Goal: Task Accomplishment & Management: Use online tool/utility

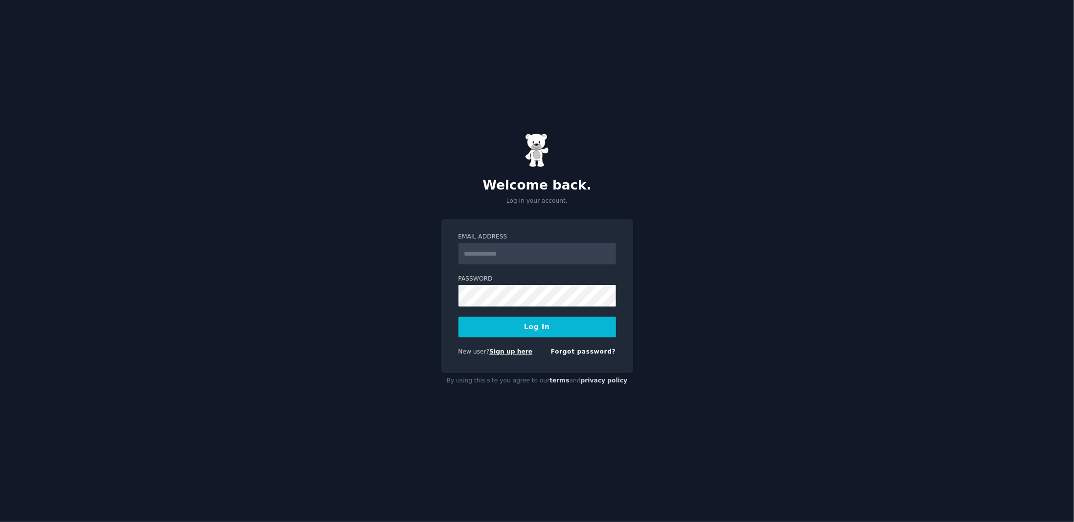
click at [514, 350] on link "Sign up here" at bounding box center [511, 351] width 43 height 7
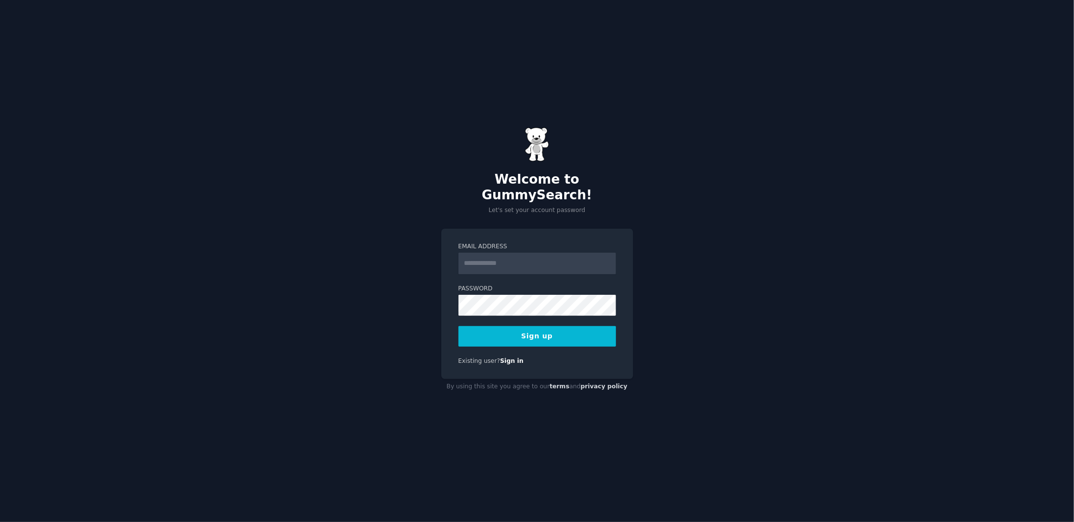
click at [481, 254] on input "Email Address" at bounding box center [538, 264] width 158 height 22
type input "**********"
click at [477, 334] on button "Sign up" at bounding box center [538, 336] width 158 height 21
click at [531, 328] on button "Sign up" at bounding box center [538, 336] width 158 height 21
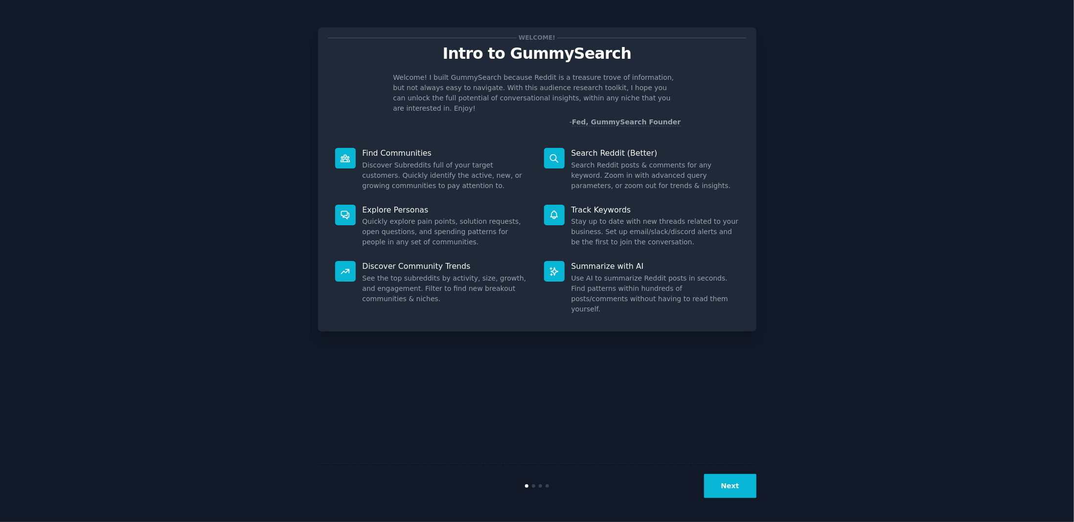
click at [725, 482] on button "Next" at bounding box center [730, 486] width 52 height 24
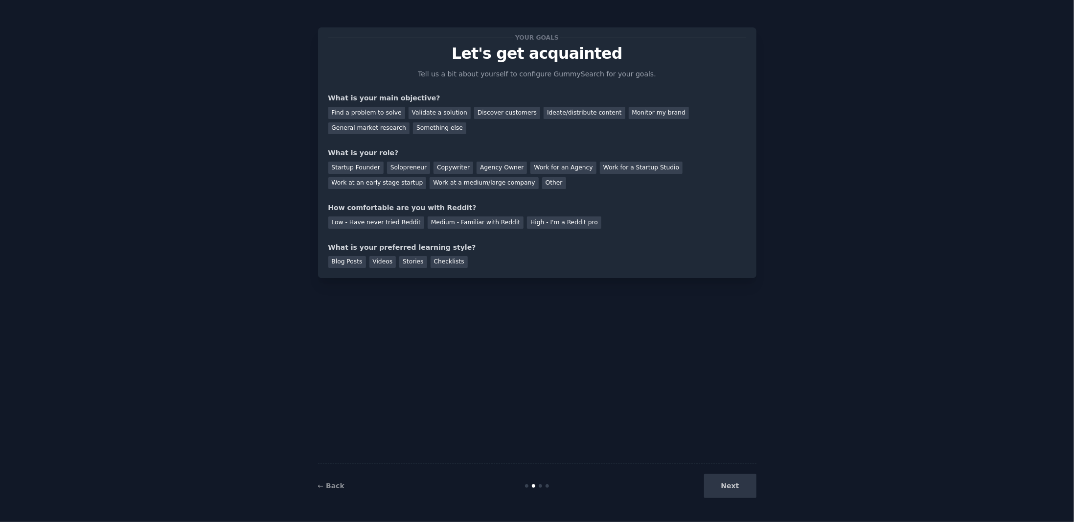
click at [730, 492] on div "Next" at bounding box center [683, 486] width 146 height 24
click at [731, 488] on div "Next" at bounding box center [683, 486] width 146 height 24
click at [725, 488] on div "Next" at bounding box center [683, 486] width 146 height 24
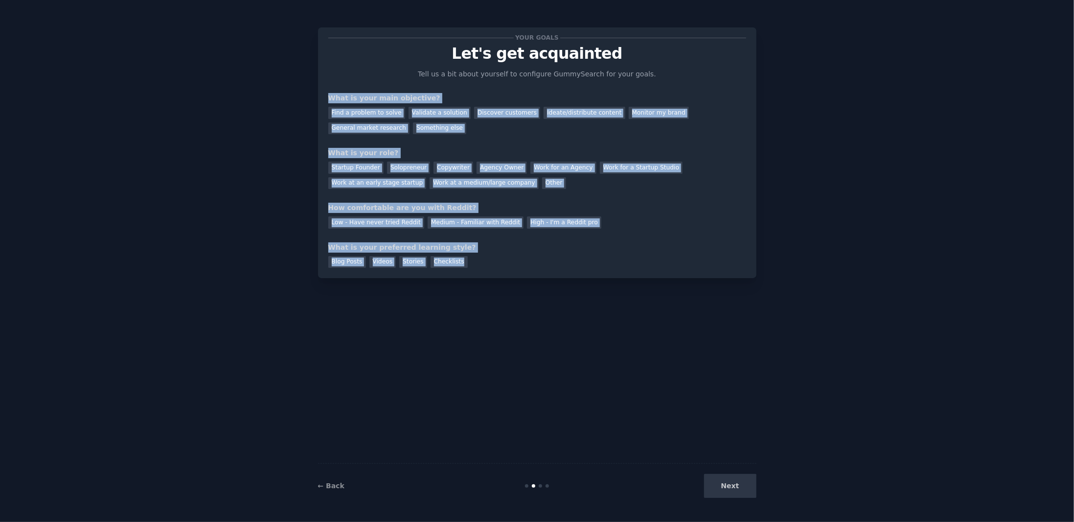
drag, startPoint x: 323, startPoint y: 94, endPoint x: 491, endPoint y: 261, distance: 236.8
click at [491, 261] on div "Your goals Let's get acquainted Tell us a bit about yourself to configure Gummy…" at bounding box center [537, 152] width 439 height 251
click at [498, 273] on span "button" at bounding box center [498, 273] width 0 height 0
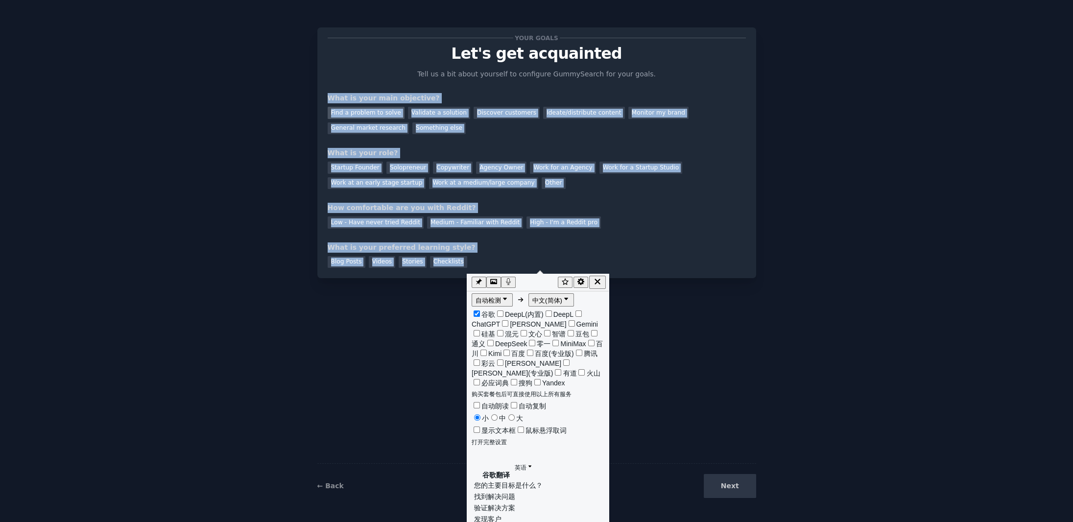
click at [371, 114] on div "Find a problem to solve" at bounding box center [365, 113] width 77 height 12
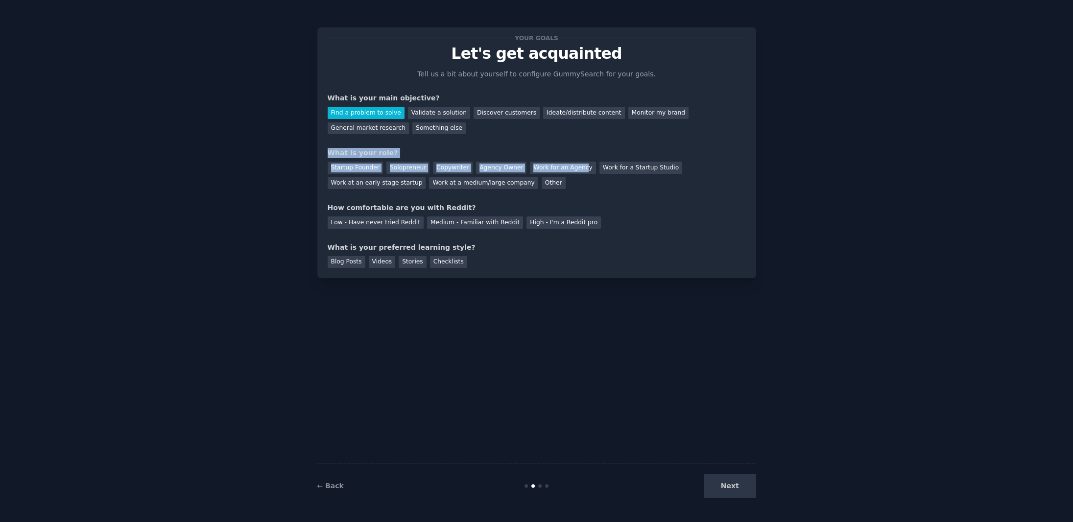
drag, startPoint x: 323, startPoint y: 148, endPoint x: 580, endPoint y: 184, distance: 259.9
click at [580, 184] on div "Your goals Let's get acquainted Tell us a bit about yourself to configure Gummy…" at bounding box center [536, 152] width 439 height 251
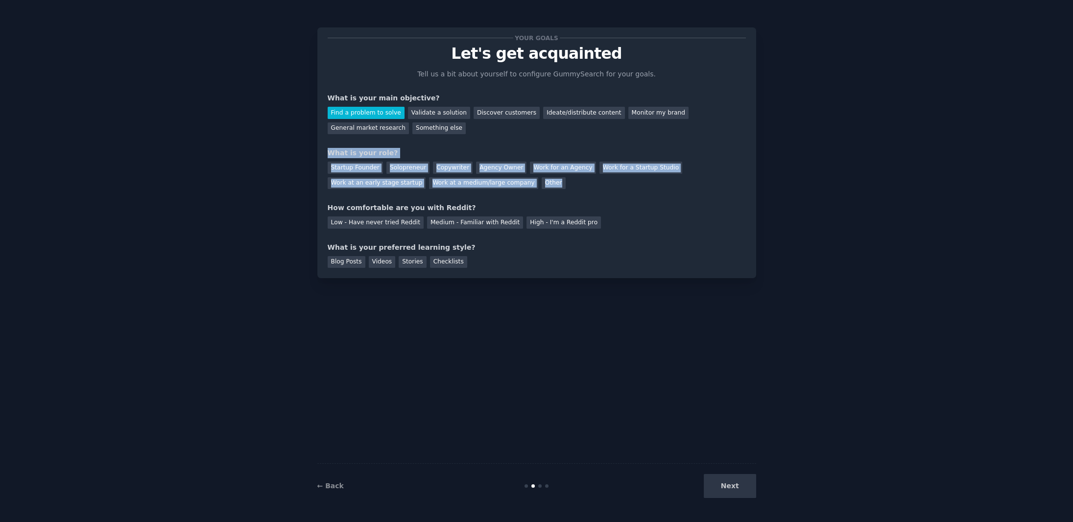
drag, startPoint x: 563, startPoint y: 187, endPoint x: 326, endPoint y: 153, distance: 239.3
click at [326, 153] on div "Your goals Let's get acquainted Tell us a bit about yourself to configure Gummy…" at bounding box center [536, 152] width 439 height 251
click at [333, 165] on span "button" at bounding box center [333, 165] width 0 height 0
click at [383, 182] on div "Work at an early stage startup" at bounding box center [377, 183] width 98 height 12
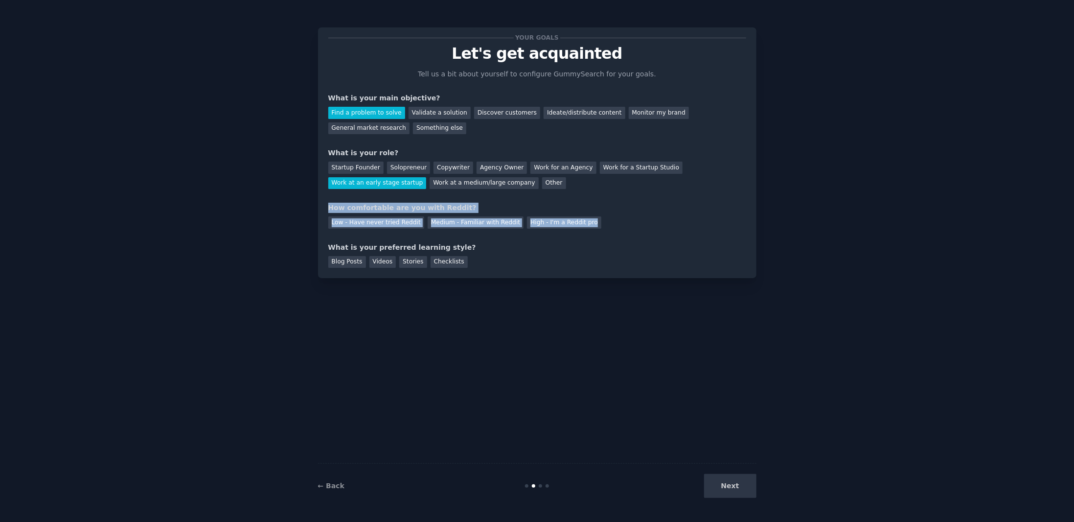
drag, startPoint x: 325, startPoint y: 202, endPoint x: 603, endPoint y: 224, distance: 278.9
click at [603, 224] on div "Your goals Let's get acquainted Tell us a bit about yourself to configure Gummy…" at bounding box center [537, 152] width 439 height 251
click at [610, 236] on span "button" at bounding box center [610, 236] width 0 height 0
click at [370, 218] on div "Low - Have never tried Reddit" at bounding box center [376, 222] width 96 height 12
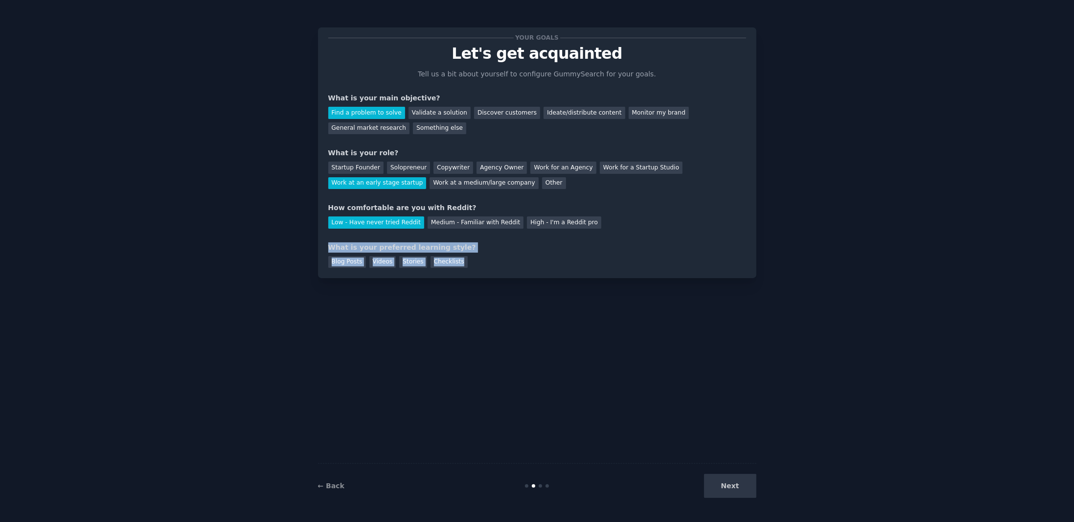
drag, startPoint x: 324, startPoint y: 243, endPoint x: 506, endPoint y: 257, distance: 182.7
click at [506, 257] on div "Your goals Let's get acquainted Tell us a bit about yourself to configure Gummy…" at bounding box center [537, 152] width 439 height 251
click at [513, 269] on span "button" at bounding box center [513, 269] width 0 height 0
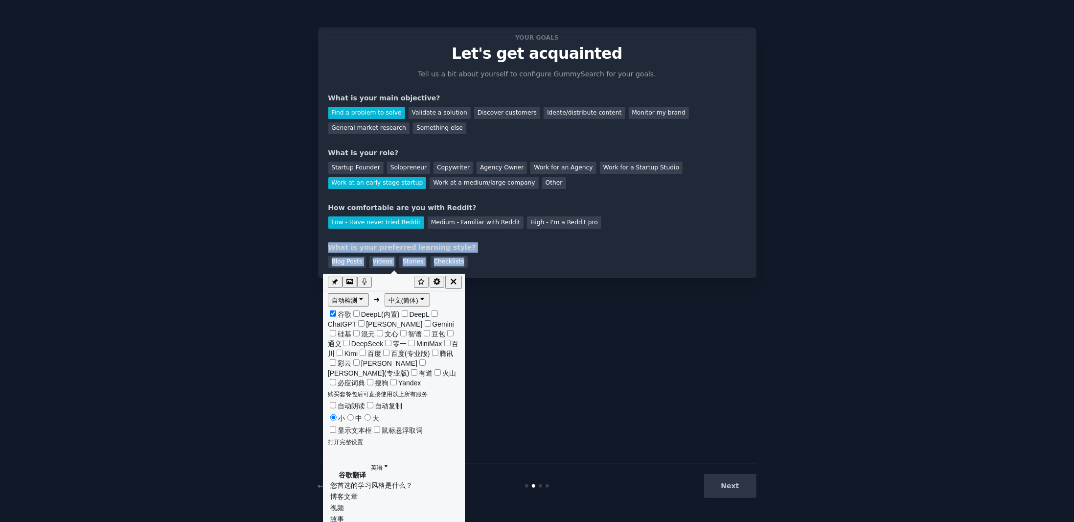
click at [486, 248] on div "What is your preferred learning style?" at bounding box center [537, 247] width 418 height 10
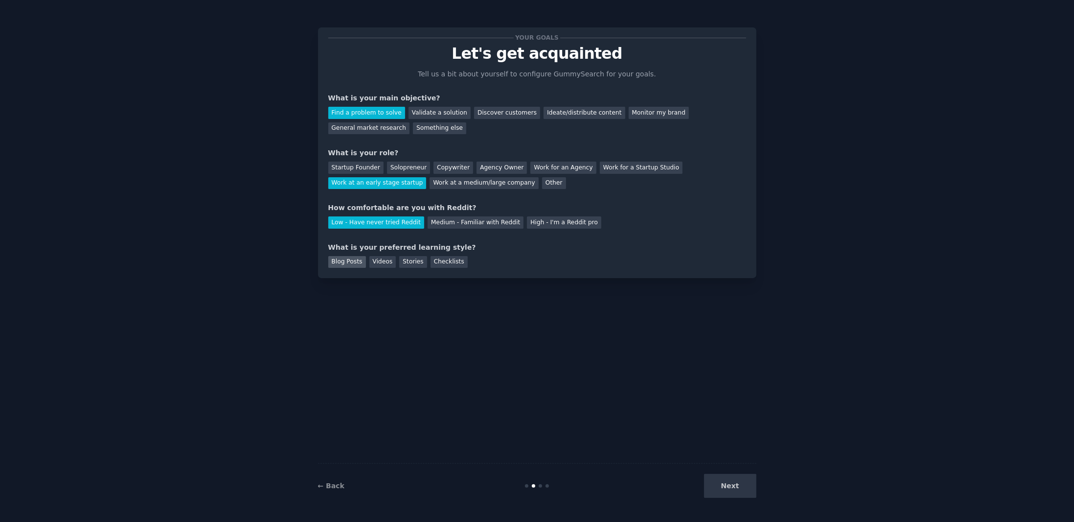
click at [349, 262] on div "Blog Posts" at bounding box center [347, 262] width 38 height 12
click at [723, 488] on button "Next" at bounding box center [730, 486] width 52 height 24
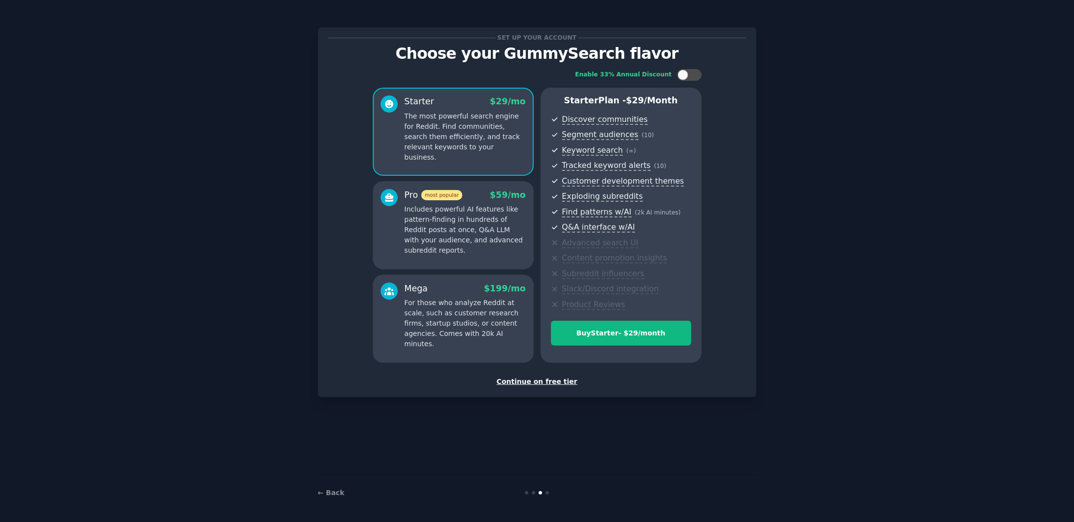
click at [532, 381] on div "Continue on free tier" at bounding box center [537, 381] width 418 height 10
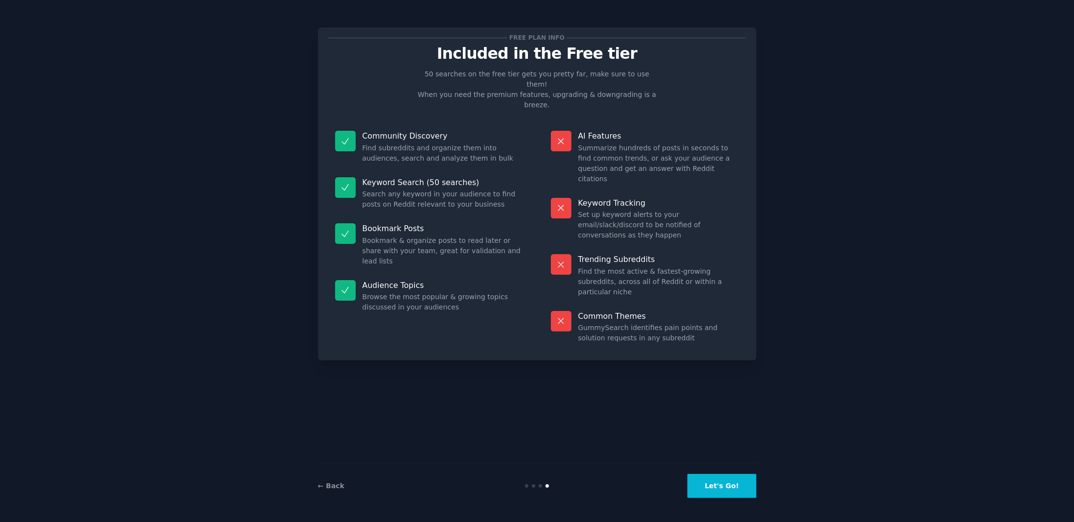
click at [698, 480] on button "Let's Go!" at bounding box center [722, 486] width 69 height 24
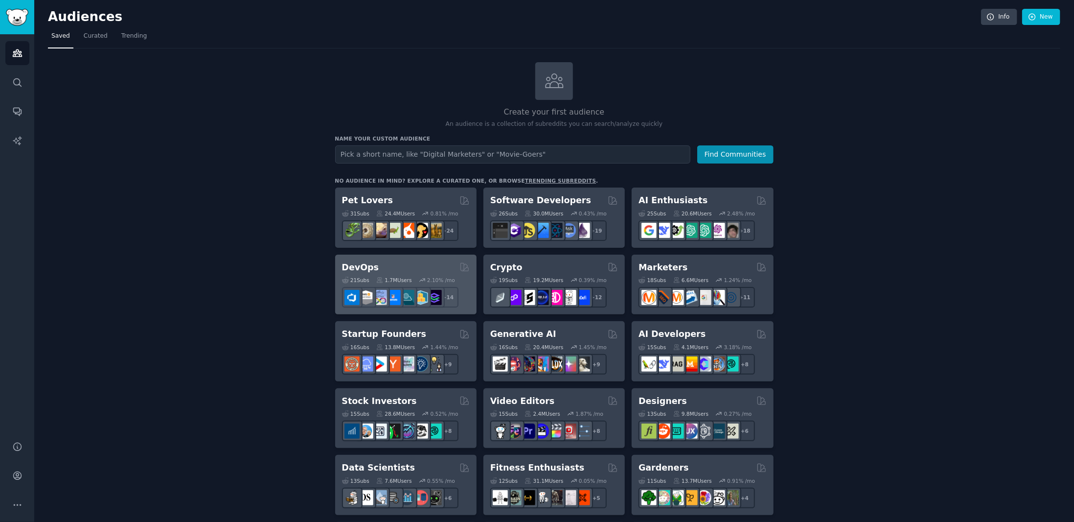
click at [386, 268] on div "DevOps" at bounding box center [406, 267] width 128 height 12
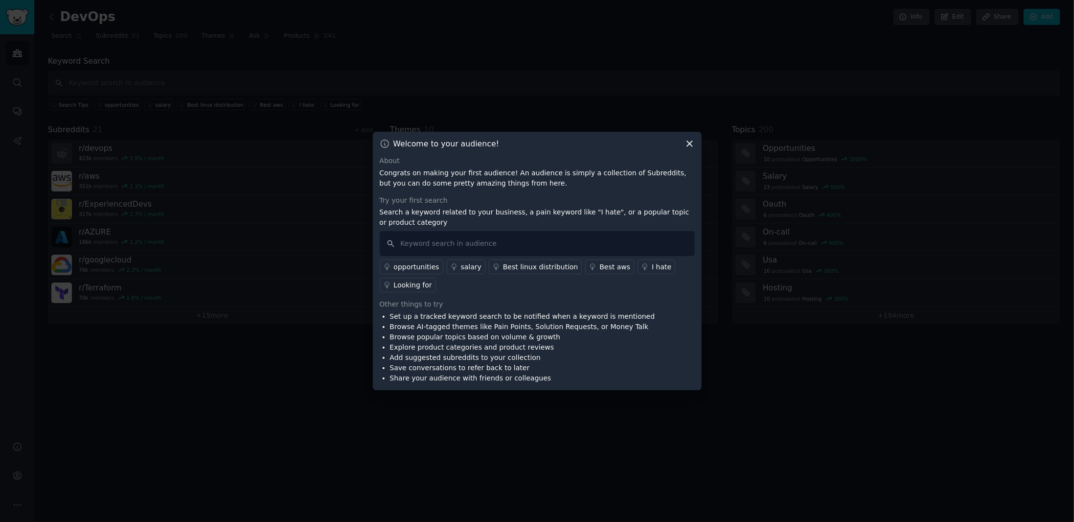
click at [508, 213] on p "Search a keyword related to your business, a pain keyword like "I hate", or a p…" at bounding box center [537, 217] width 315 height 21
click at [691, 142] on icon at bounding box center [690, 144] width 10 height 10
